Goal: Task Accomplishment & Management: Contribute content

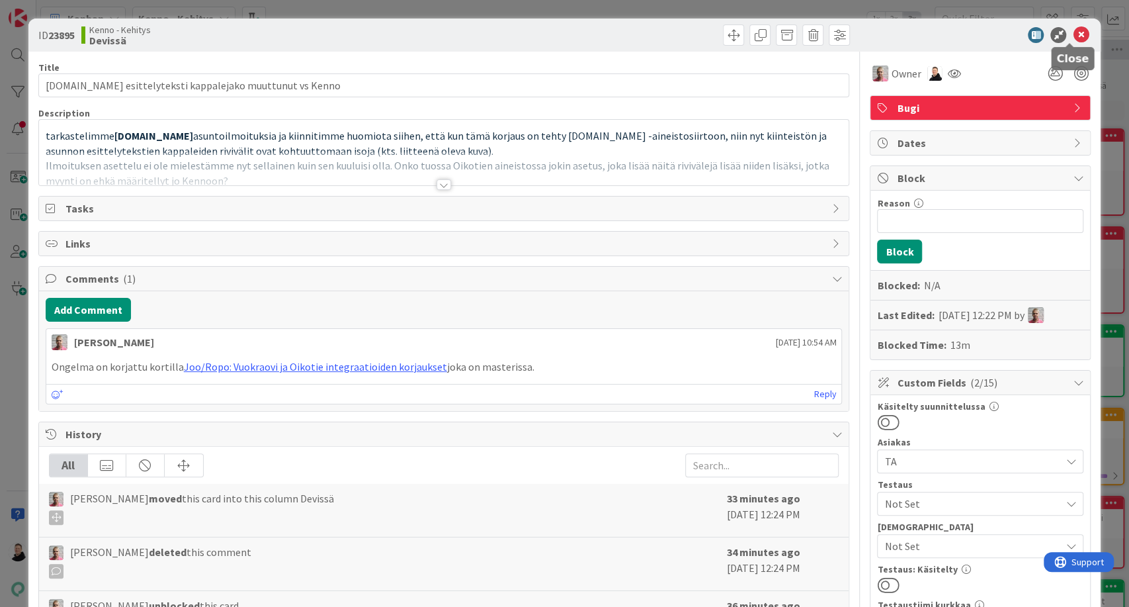
click at [1073, 32] on icon at bounding box center [1081, 35] width 16 height 16
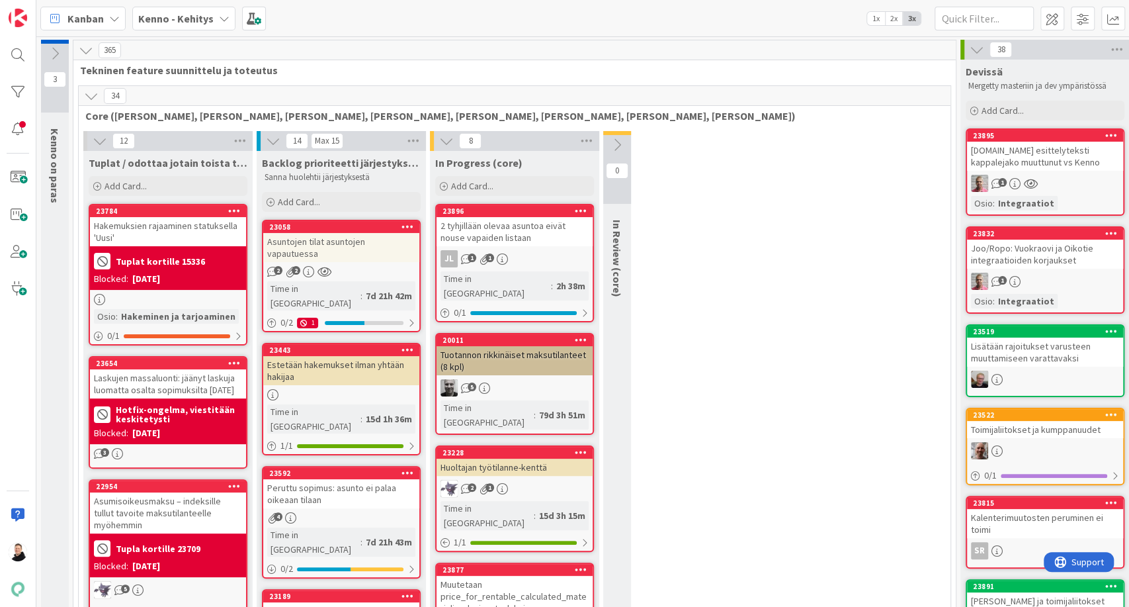
click at [179, 19] on b "Kenno - Kehitys" at bounding box center [175, 18] width 75 height 13
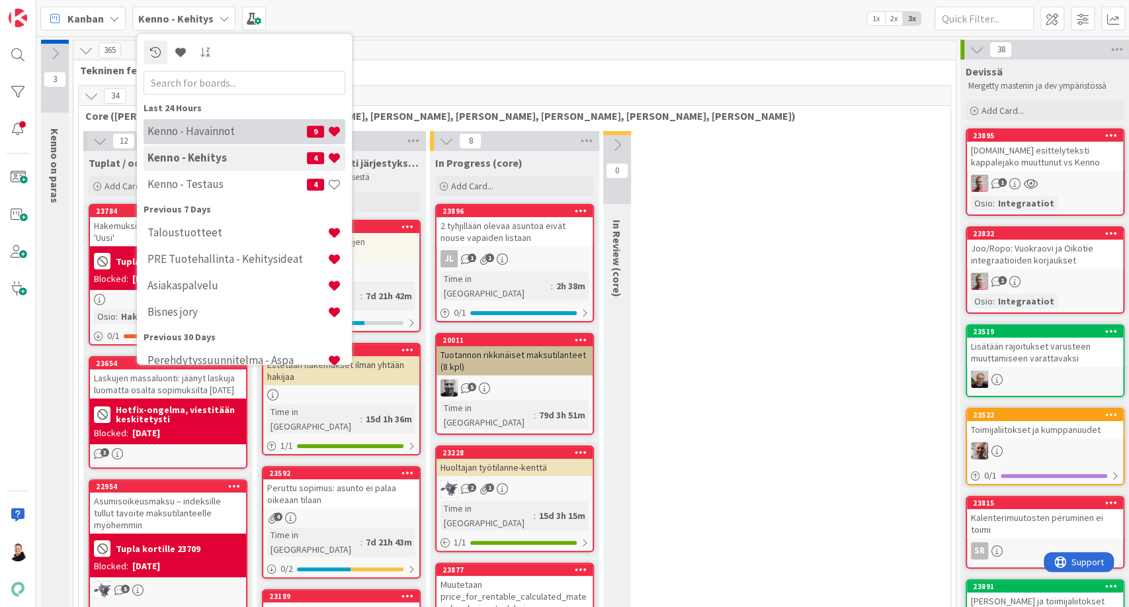
click at [198, 128] on h4 "Kenno - Havainnot" at bounding box center [227, 131] width 159 height 13
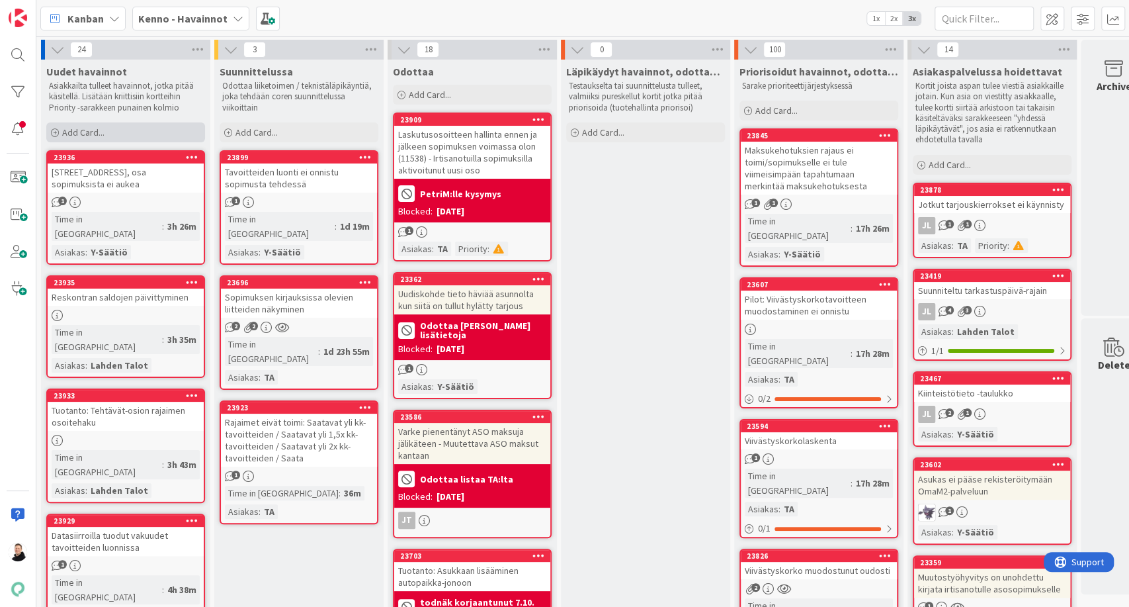
click at [63, 136] on span "Add Card..." at bounding box center [83, 132] width 42 height 12
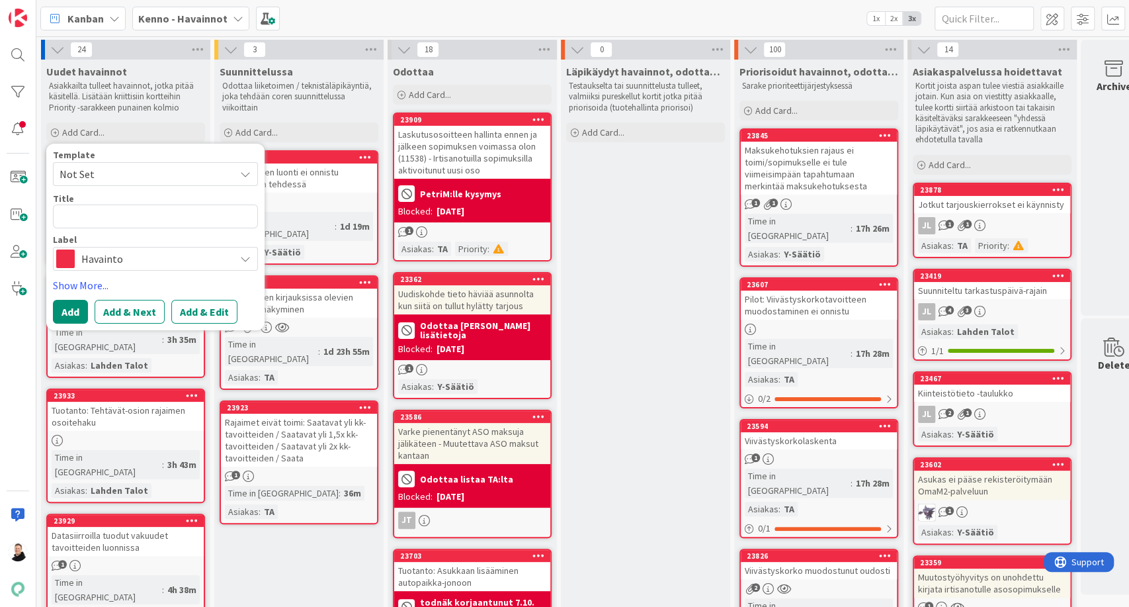
click at [123, 224] on textarea at bounding box center [155, 216] width 205 height 24
type textarea "x"
type textarea "Kiireellisyys: Kriittinen Kiirellisyyden syy: Tavoitteiden pitäisi olla kunnoss…"
click at [123, 222] on textarea at bounding box center [155, 216] width 205 height 24
paste textarea "Sopimukselle ei onnistu tavoiteajo"
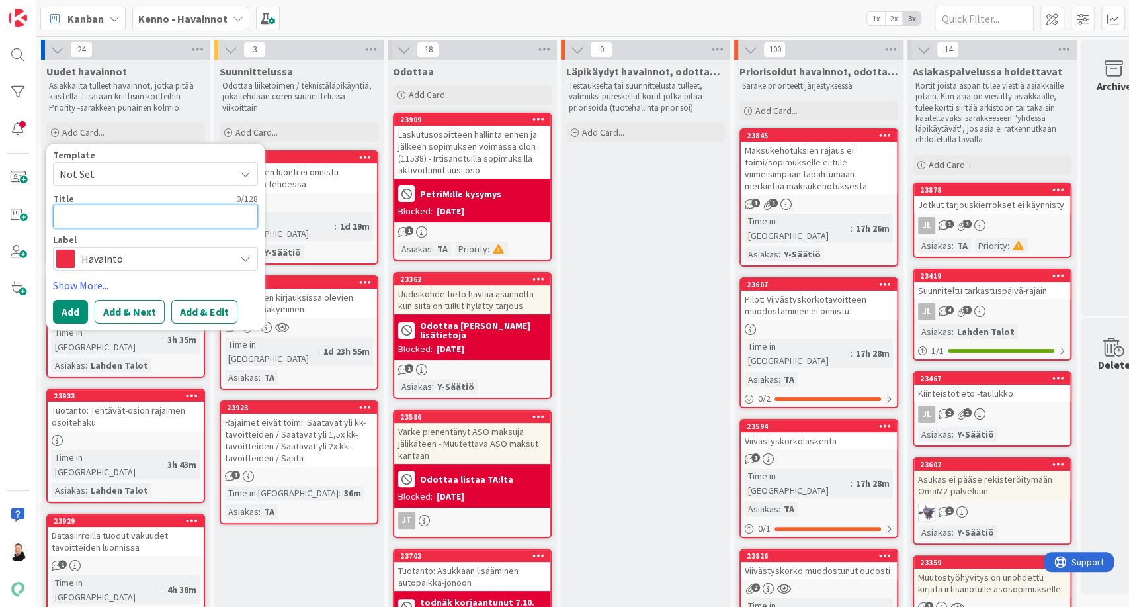
type textarea "x"
type textarea "Sopimukselle ei onnistu tavoiteajo"
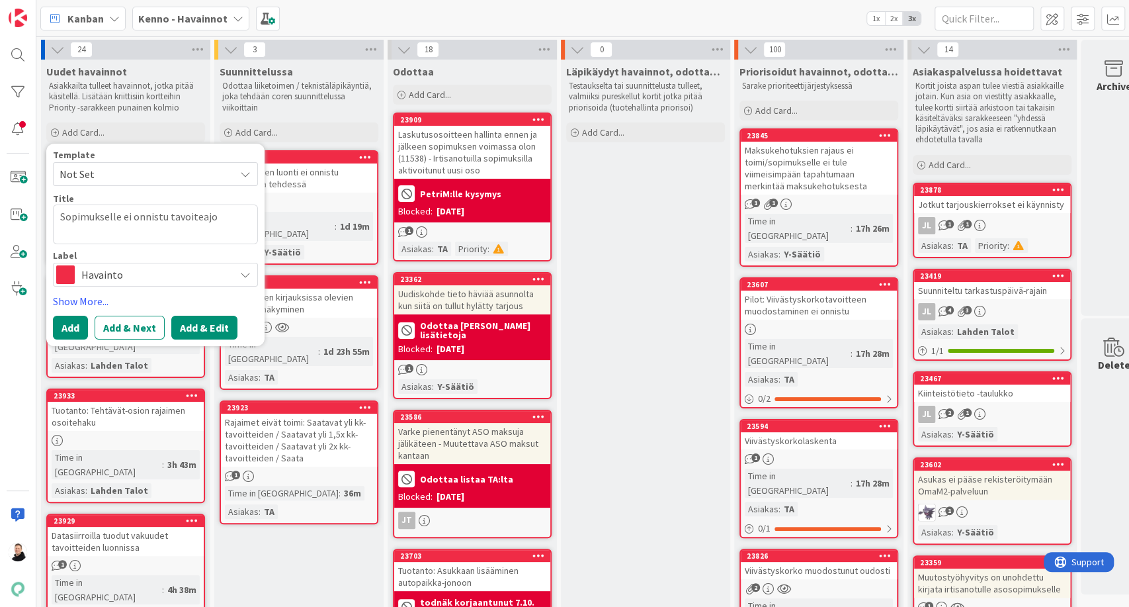
click at [210, 326] on button "Add & Edit" at bounding box center [204, 328] width 66 height 24
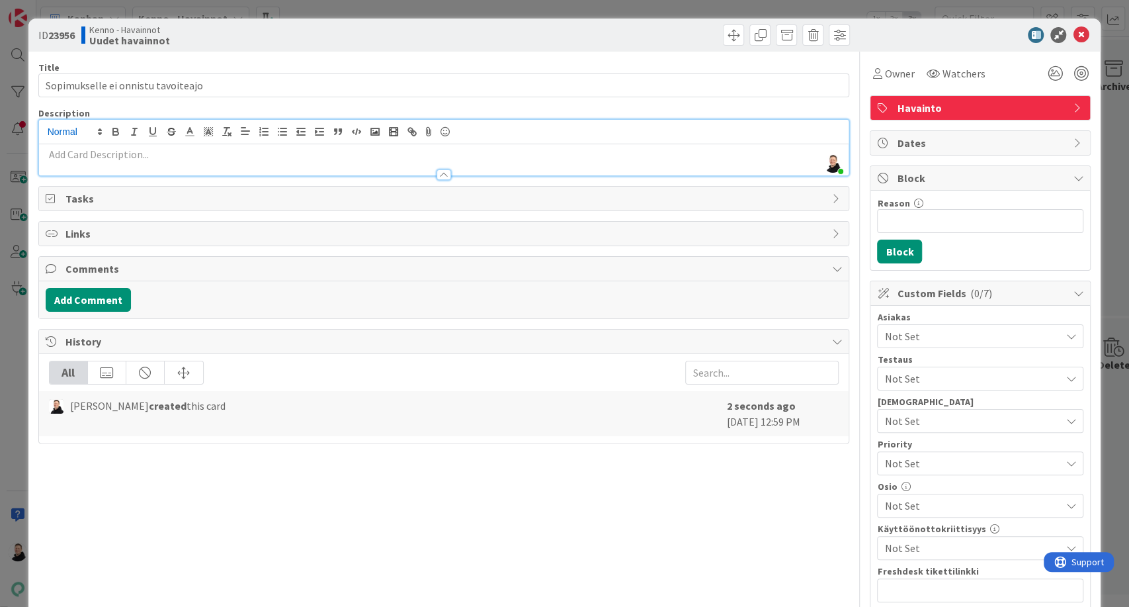
click at [59, 139] on div "[PERSON_NAME] just joined" at bounding box center [444, 148] width 811 height 56
click at [65, 159] on p at bounding box center [444, 154] width 797 height 15
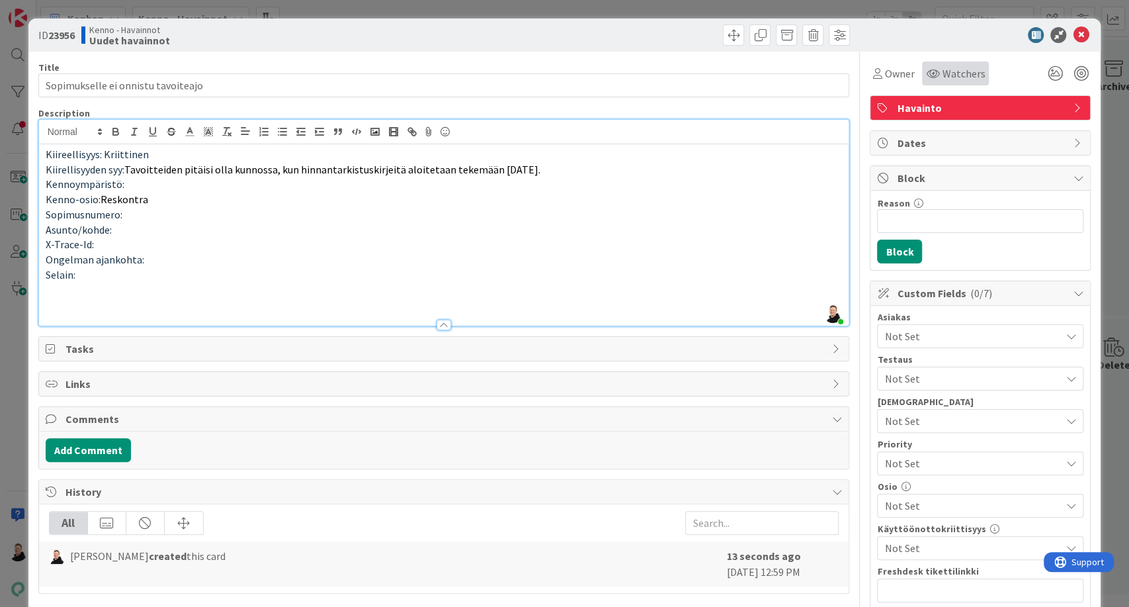
click at [926, 75] on icon at bounding box center [932, 73] width 13 height 11
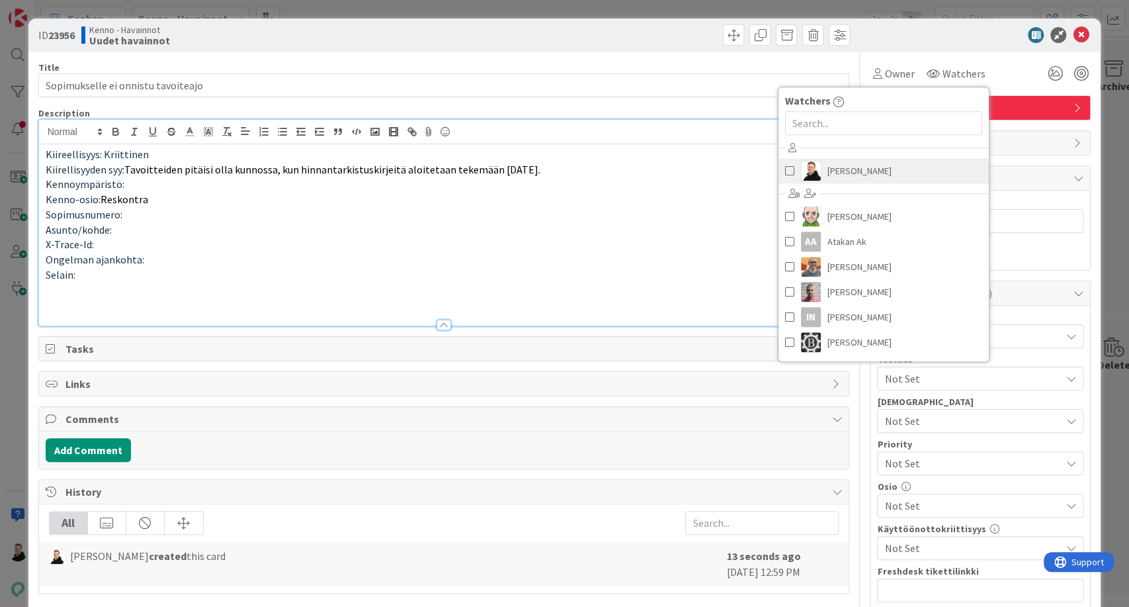
click at [834, 175] on span "[PERSON_NAME]" at bounding box center [860, 171] width 64 height 20
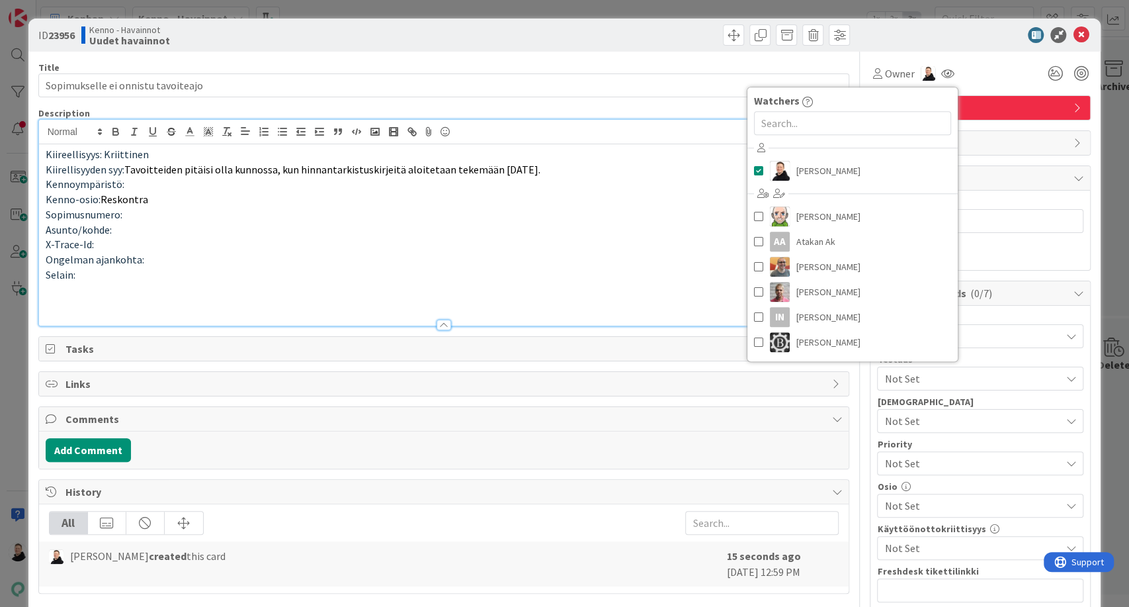
click at [589, 271] on p "Selain:" at bounding box center [444, 274] width 797 height 15
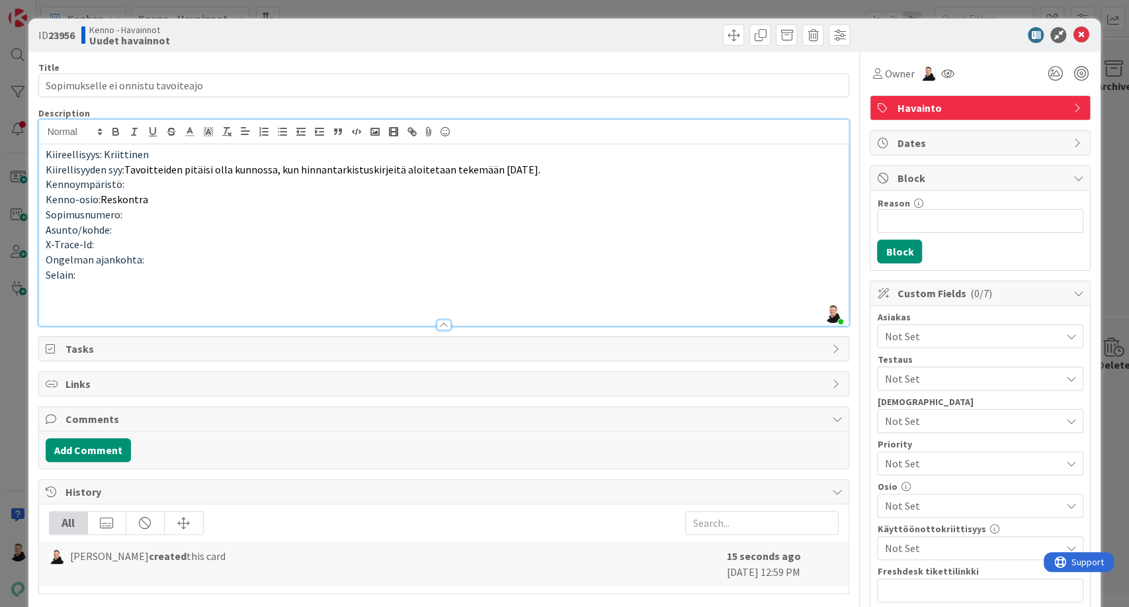
click at [918, 333] on span "Not Set" at bounding box center [973, 336] width 176 height 16
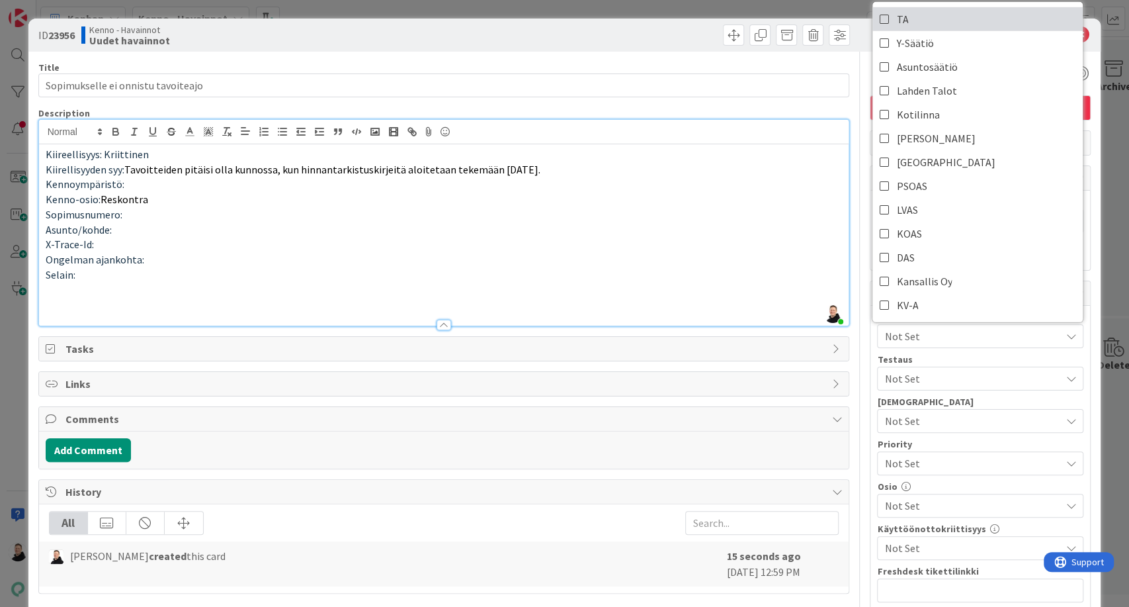
click at [882, 15] on link "TA" at bounding box center [978, 19] width 210 height 24
click at [737, 235] on p "Asunto/kohde:" at bounding box center [444, 229] width 797 height 15
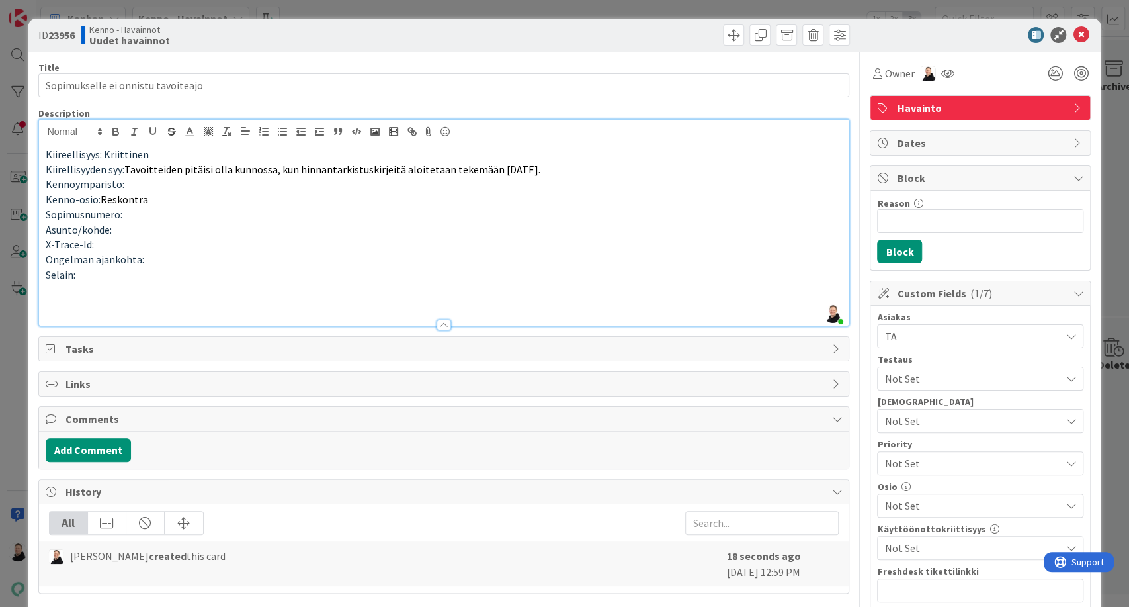
click at [916, 499] on span "Not Set" at bounding box center [973, 506] width 176 height 16
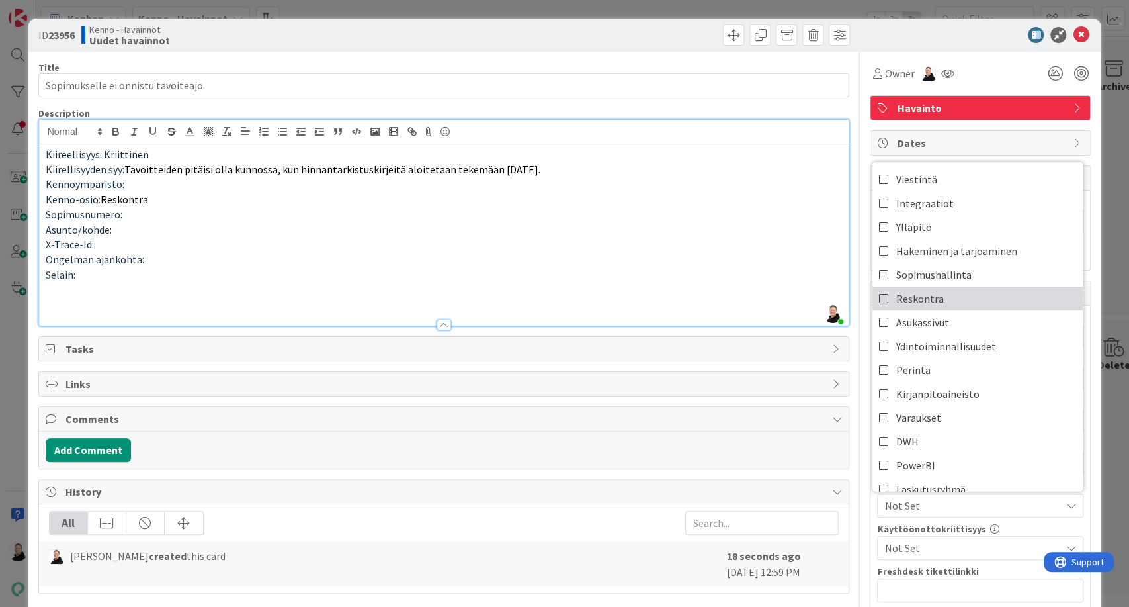
click at [897, 301] on span "Reskontra" at bounding box center [921, 298] width 48 height 20
click at [750, 264] on p "Ongelman ajankohta:" at bounding box center [444, 259] width 797 height 15
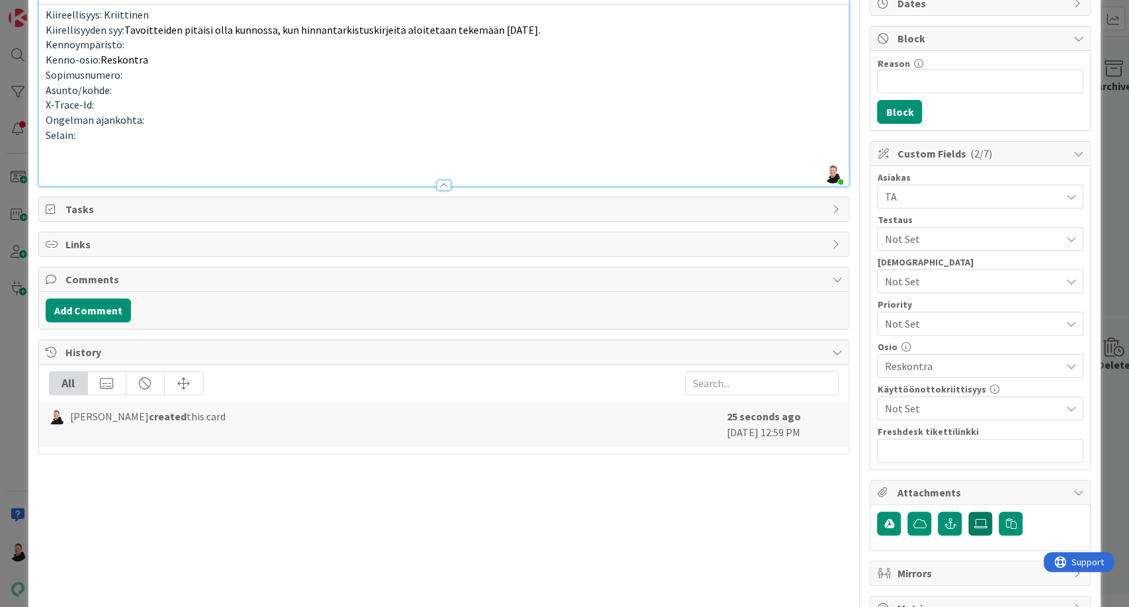
scroll to position [147, 0]
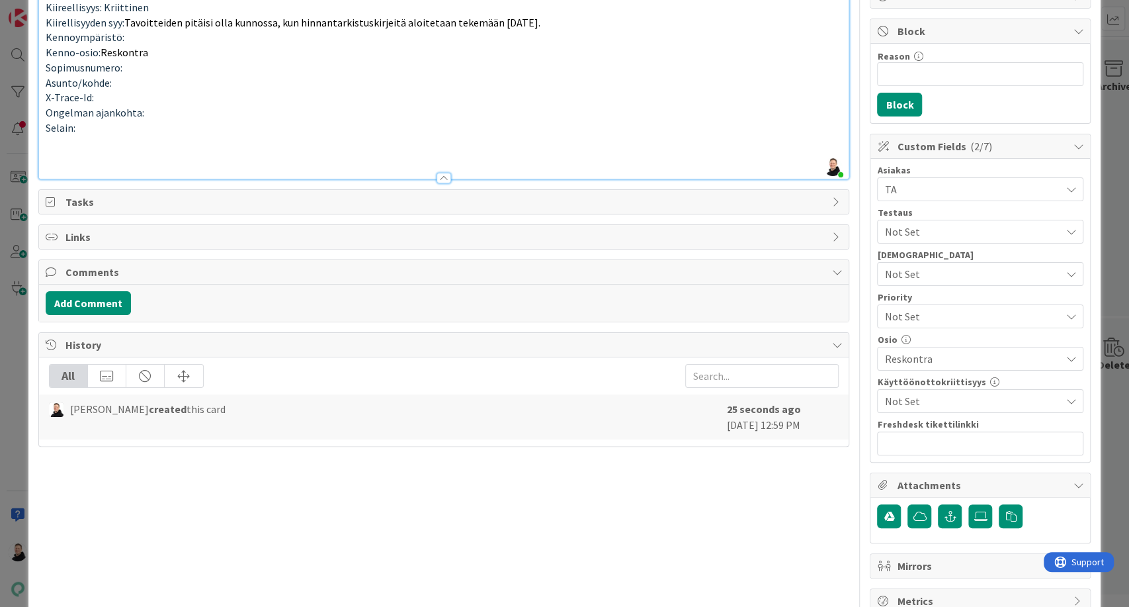
click at [926, 402] on span "Not Set" at bounding box center [973, 401] width 176 height 16
click at [740, 128] on p "Selain:" at bounding box center [444, 127] width 797 height 15
click at [924, 315] on span "Not Set" at bounding box center [969, 316] width 169 height 19
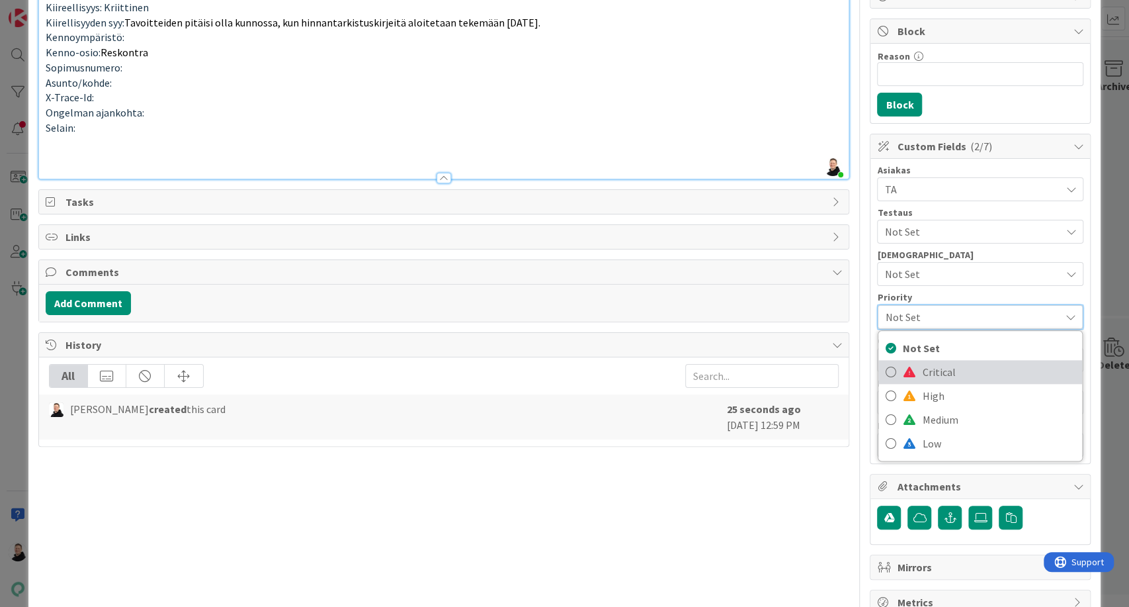
click at [885, 373] on icon at bounding box center [890, 372] width 11 height 20
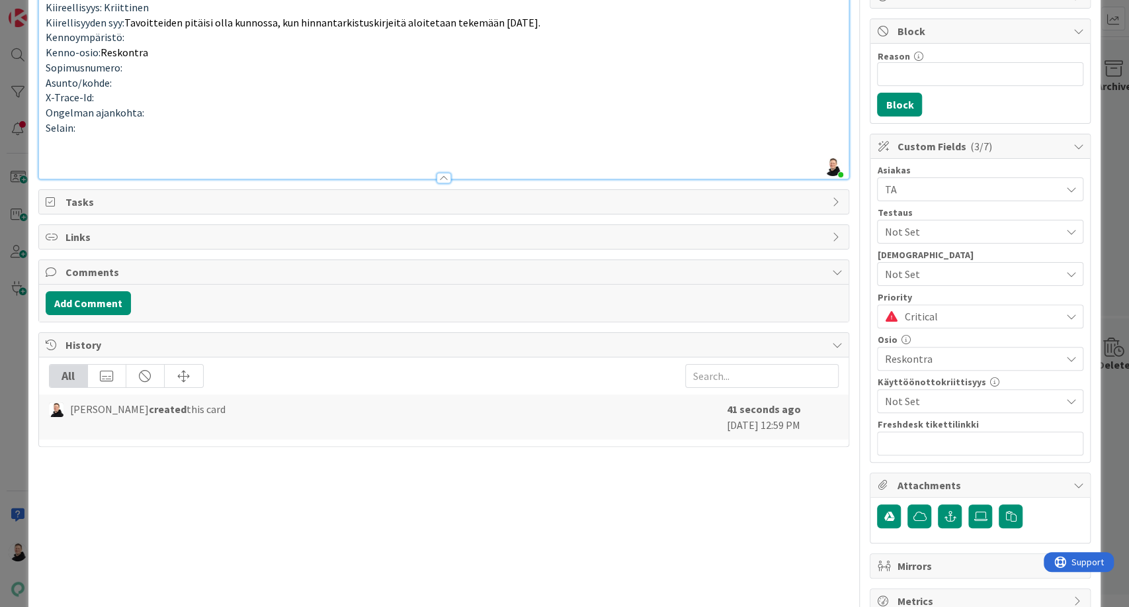
type input "Sopimukselle ei onnistu tavoiteajo"
click at [727, 136] on p at bounding box center [444, 142] width 797 height 15
click at [899, 443] on input "text" at bounding box center [980, 443] width 206 height 24
click at [914, 444] on input "text" at bounding box center [980, 443] width 206 height 24
paste input "[URL][DOMAIN_NAME]"
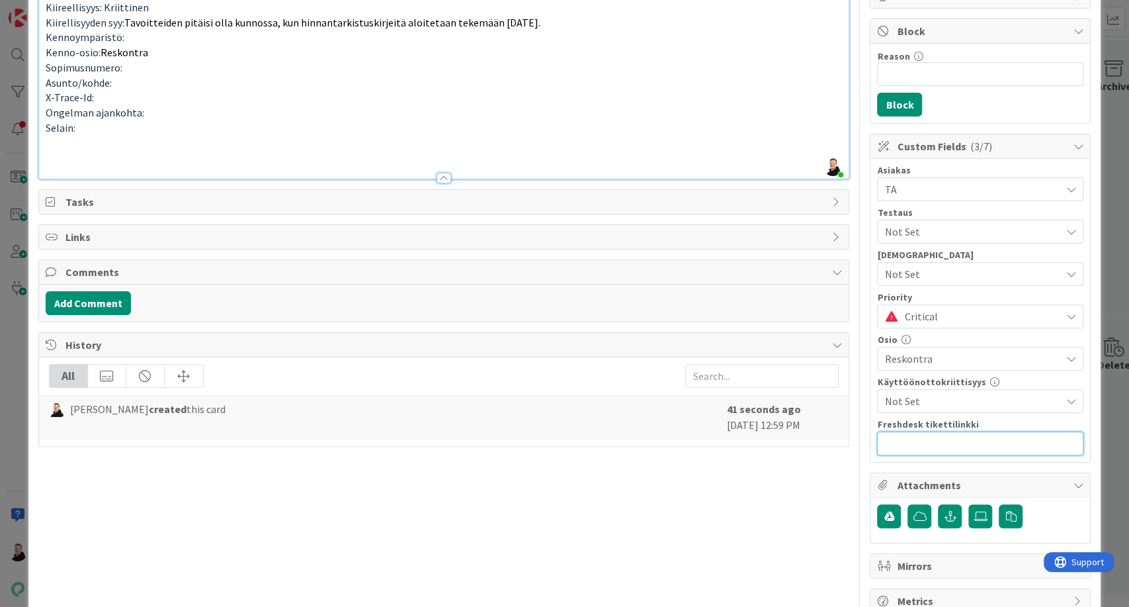
type input "[URL][DOMAIN_NAME]"
type input "Sopimukselle ei onnistu tavoiteajo"
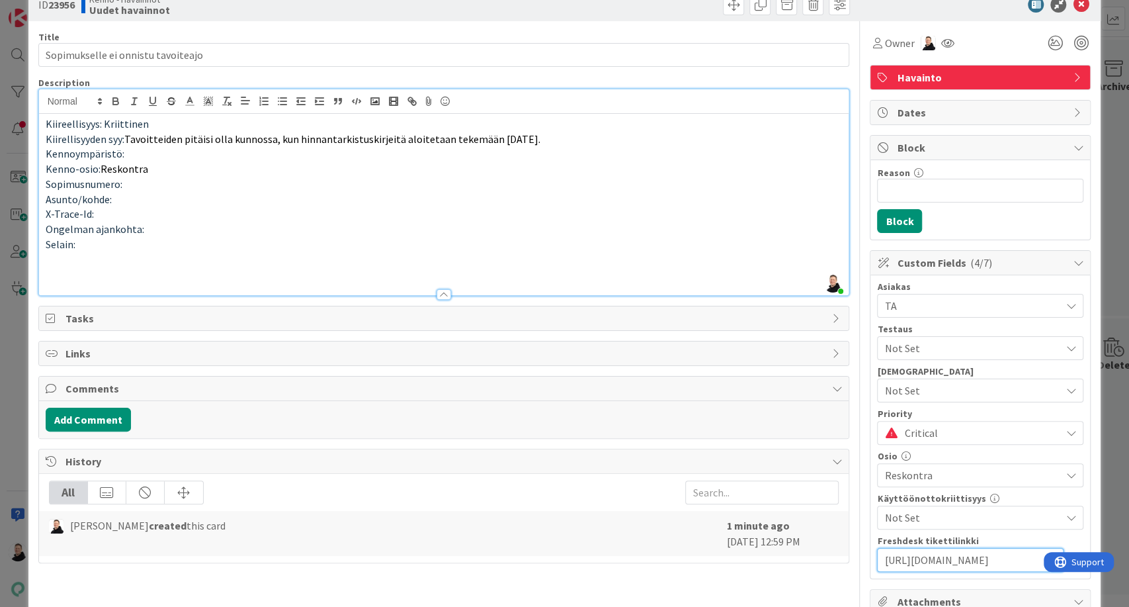
scroll to position [0, 0]
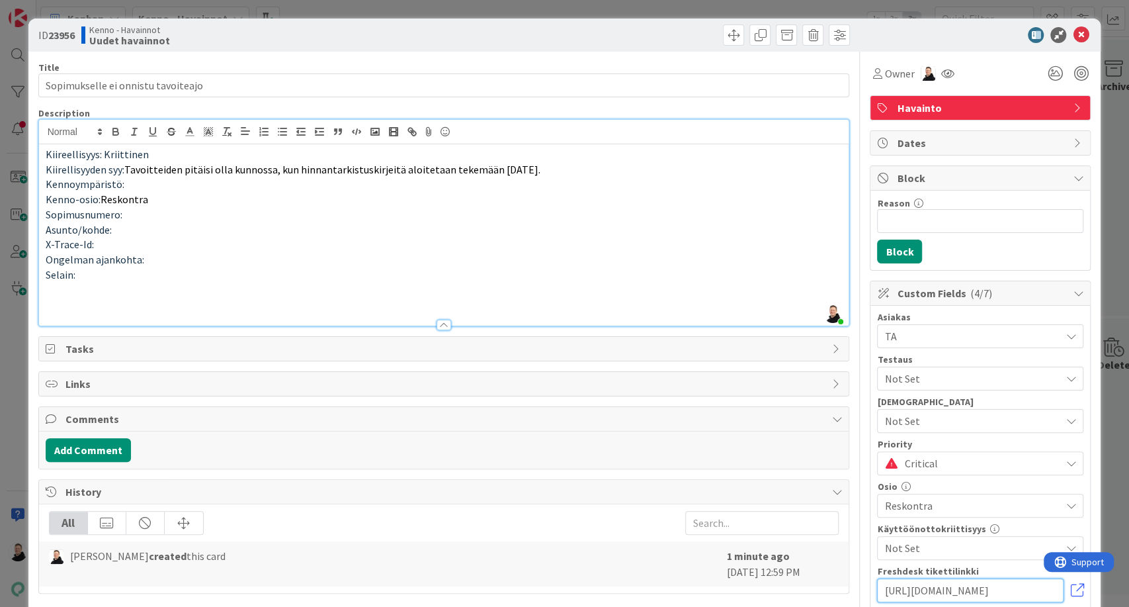
type input "[URL][DOMAIN_NAME]"
click at [50, 301] on p at bounding box center [444, 304] width 797 height 15
click at [64, 301] on p at bounding box center [444, 304] width 797 height 15
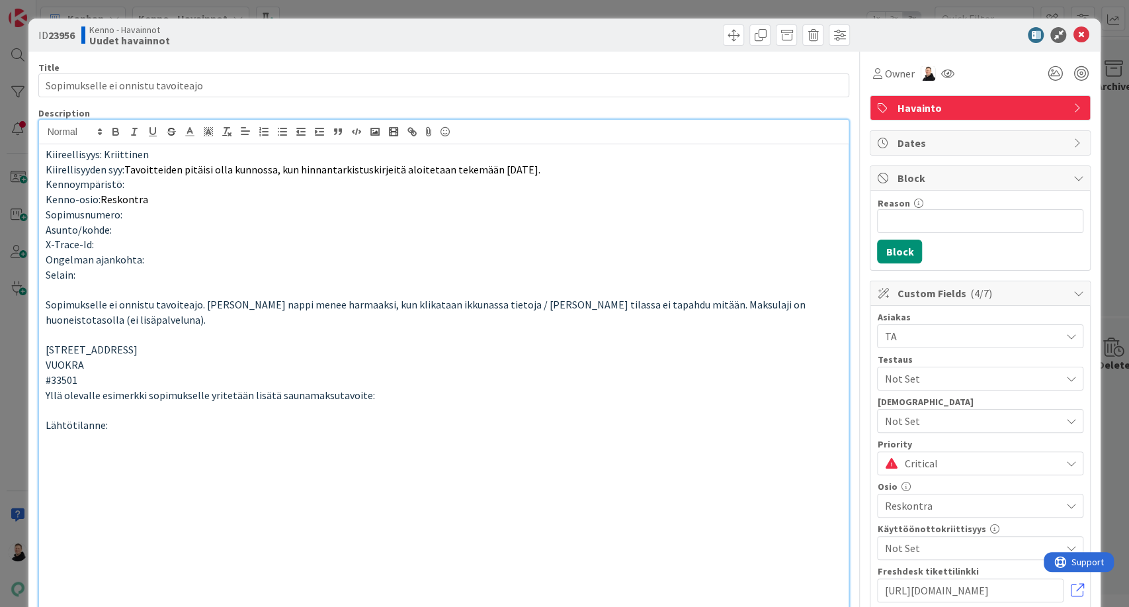
scroll to position [3631, 0]
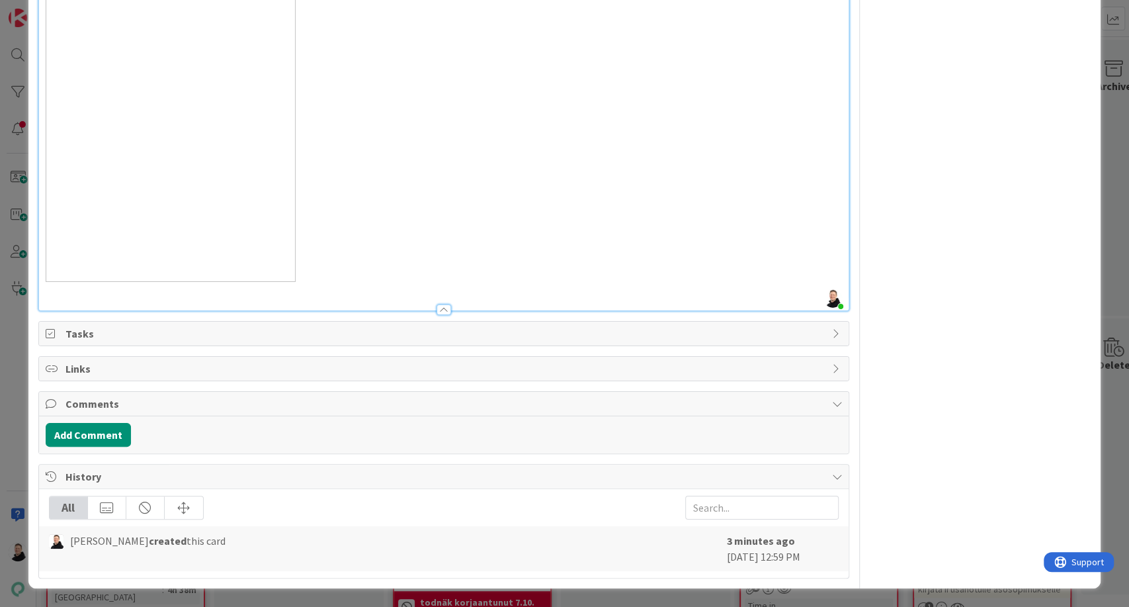
type input "Sopimukselle ei onnistu tavoiteajo"
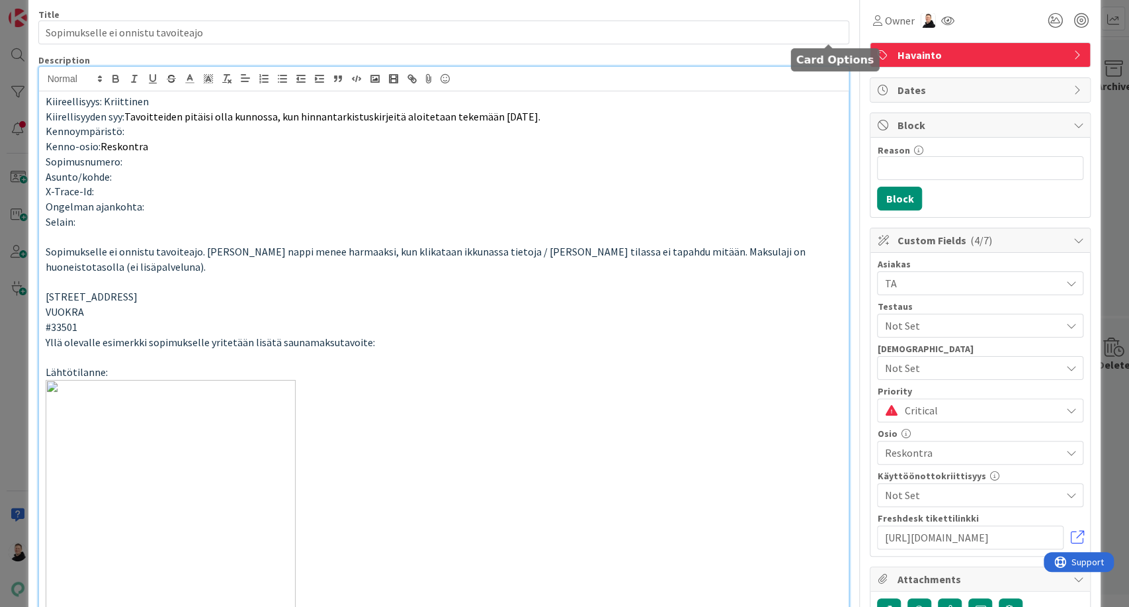
scroll to position [0, 0]
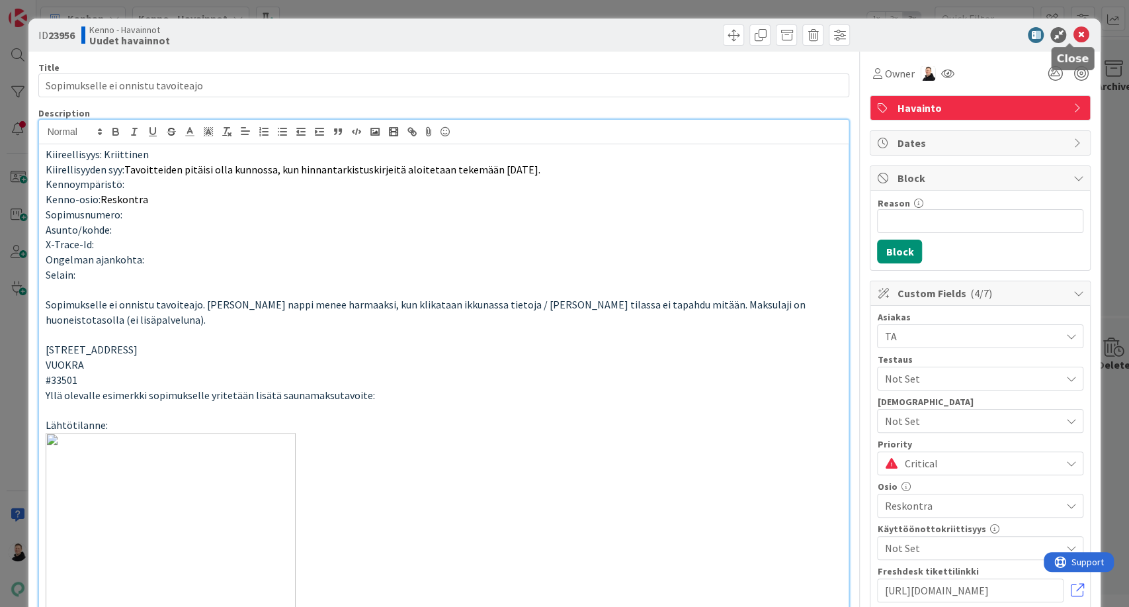
click at [1073, 29] on icon at bounding box center [1081, 35] width 16 height 16
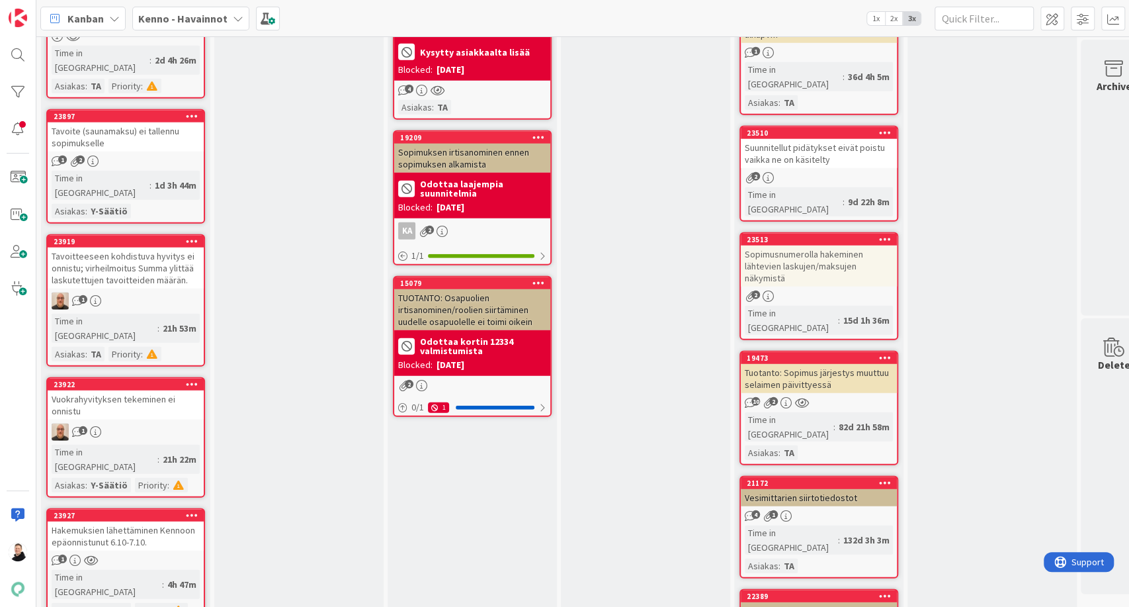
scroll to position [2279, 0]
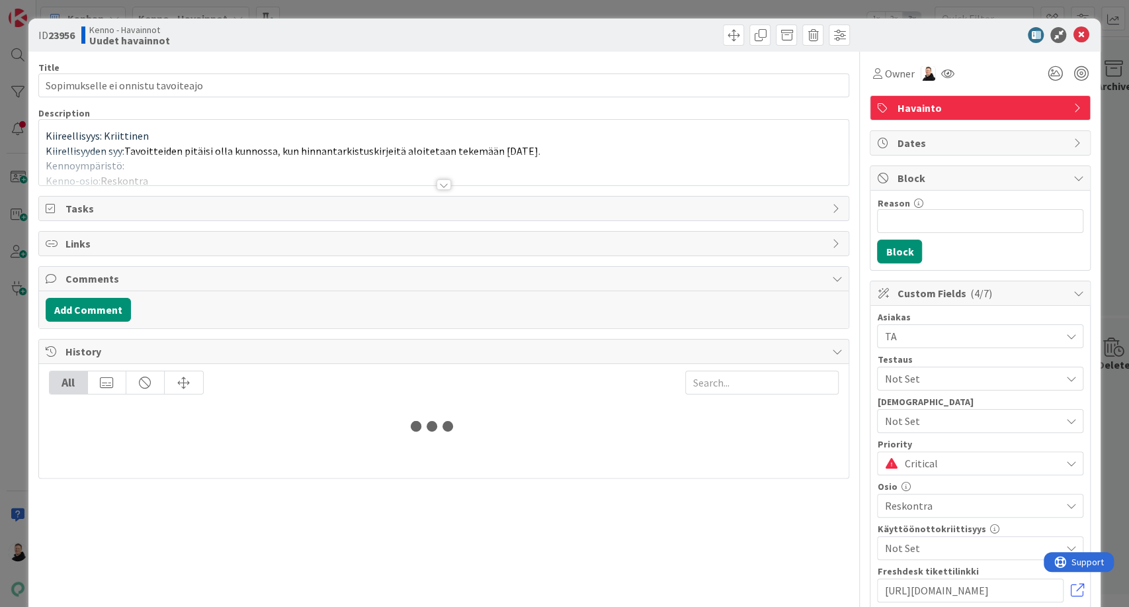
type input "Sopimukselle ei onnistu tavoiteajo"
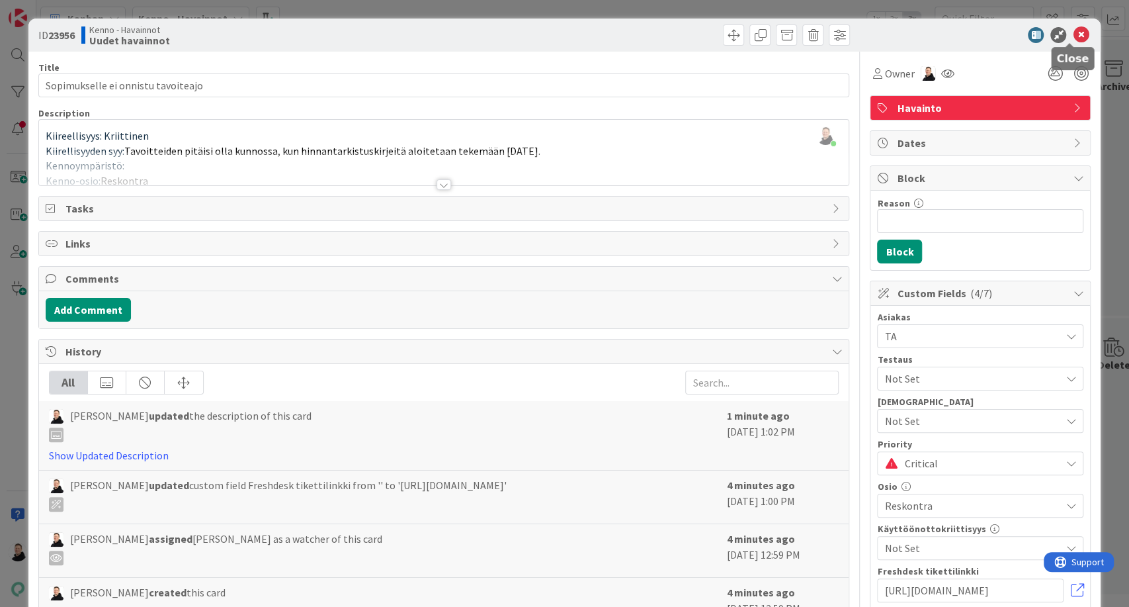
click at [1073, 33] on icon at bounding box center [1081, 35] width 16 height 16
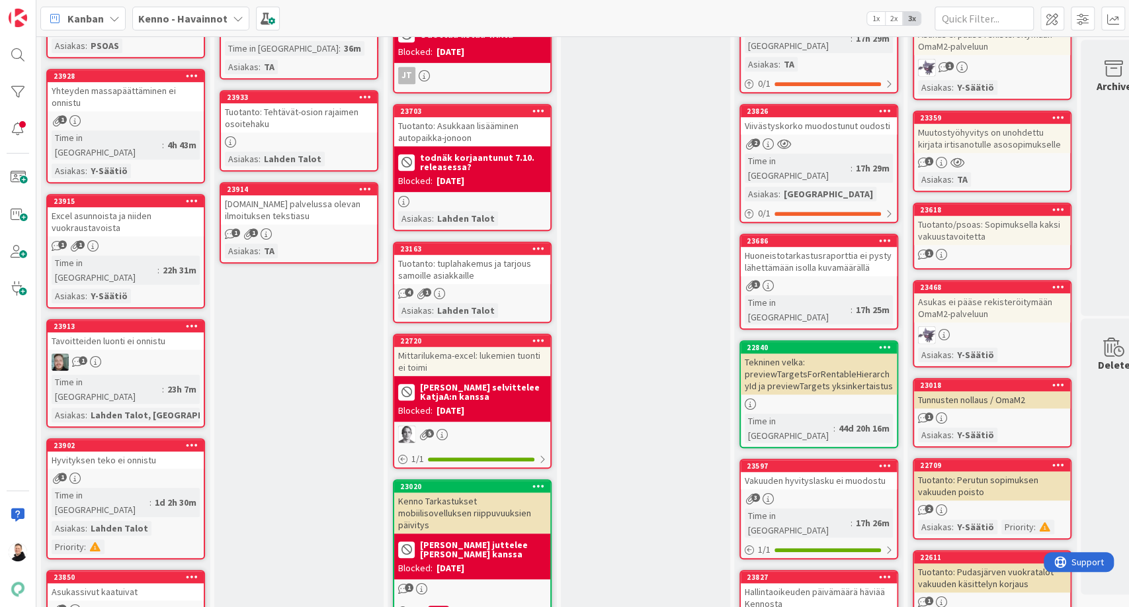
scroll to position [404, 0]
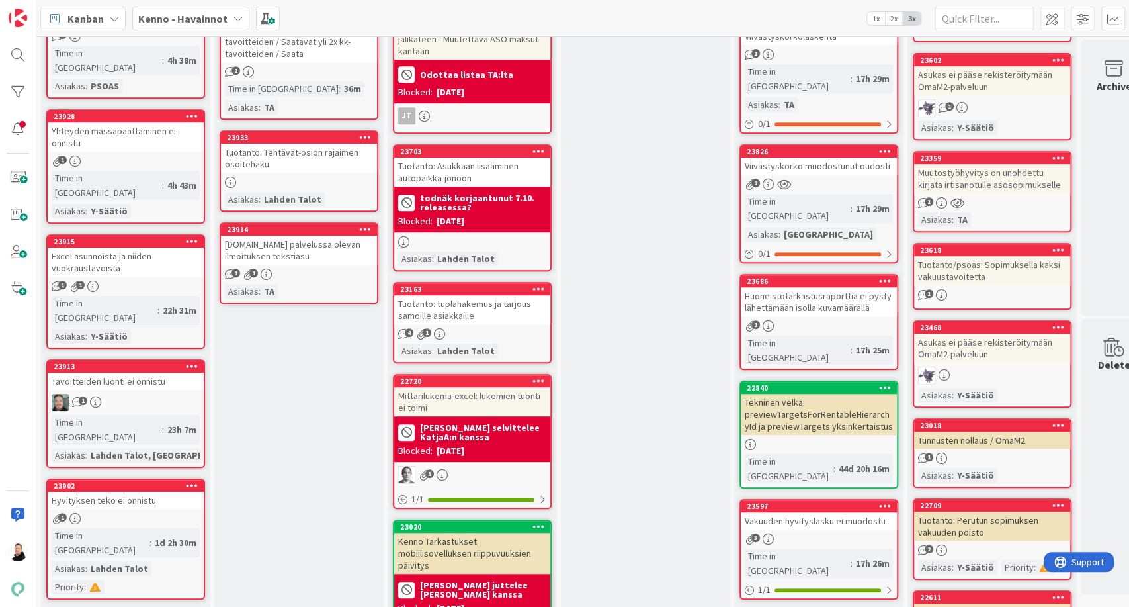
click at [132, 372] on div "Tavoitteiden luonti ei onnistu" at bounding box center [126, 380] width 156 height 17
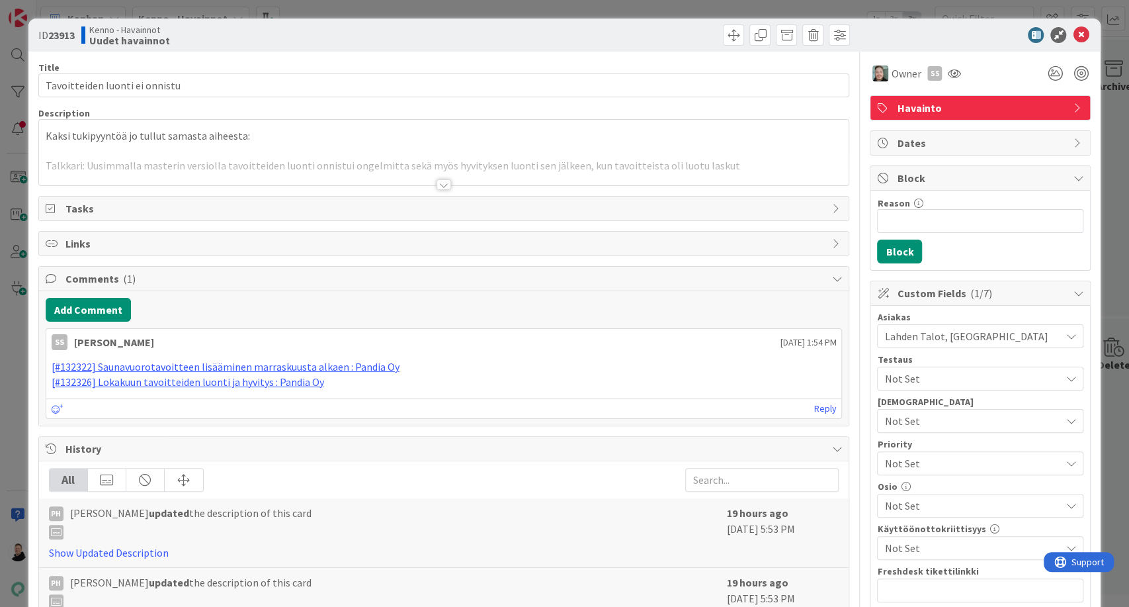
click at [437, 182] on div at bounding box center [444, 184] width 15 height 11
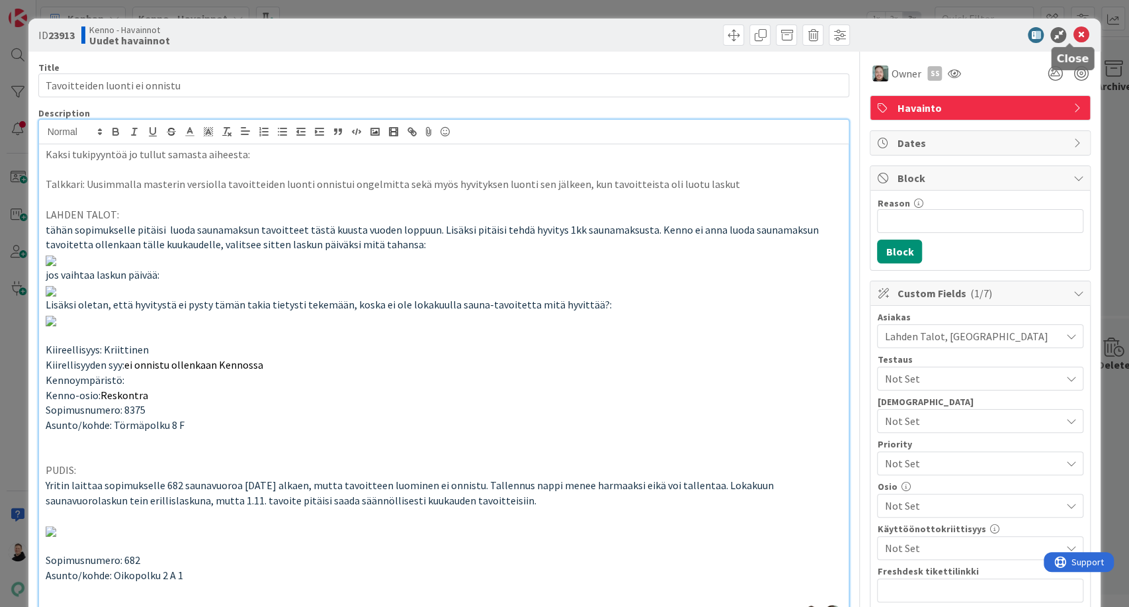
click at [1073, 32] on icon at bounding box center [1081, 35] width 16 height 16
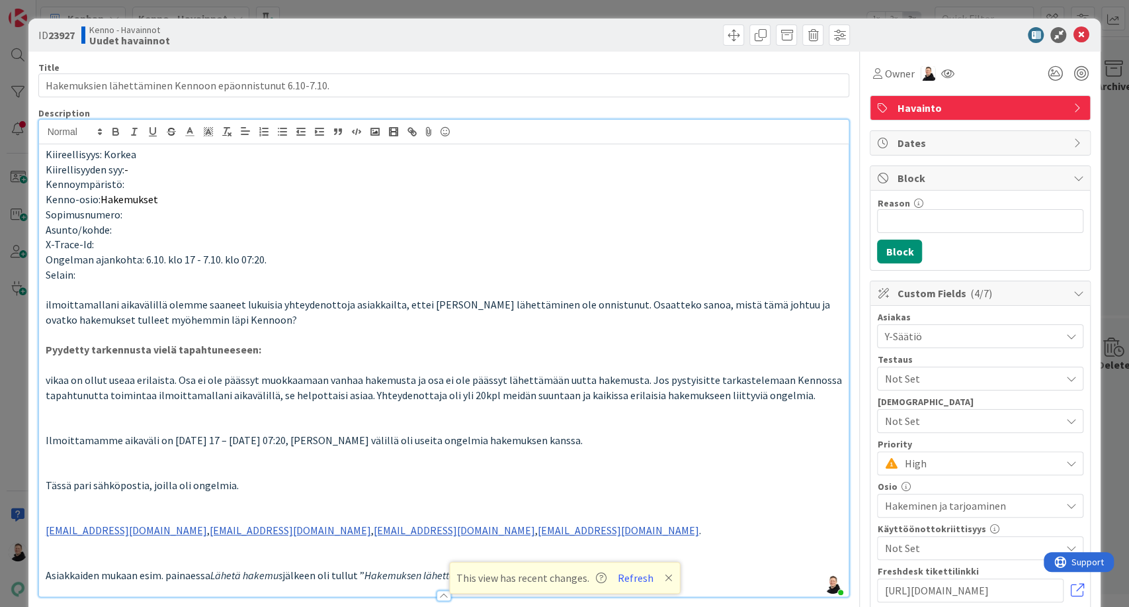
scroll to position [1003, 0]
